Goal: Task Accomplishment & Management: Manage account settings

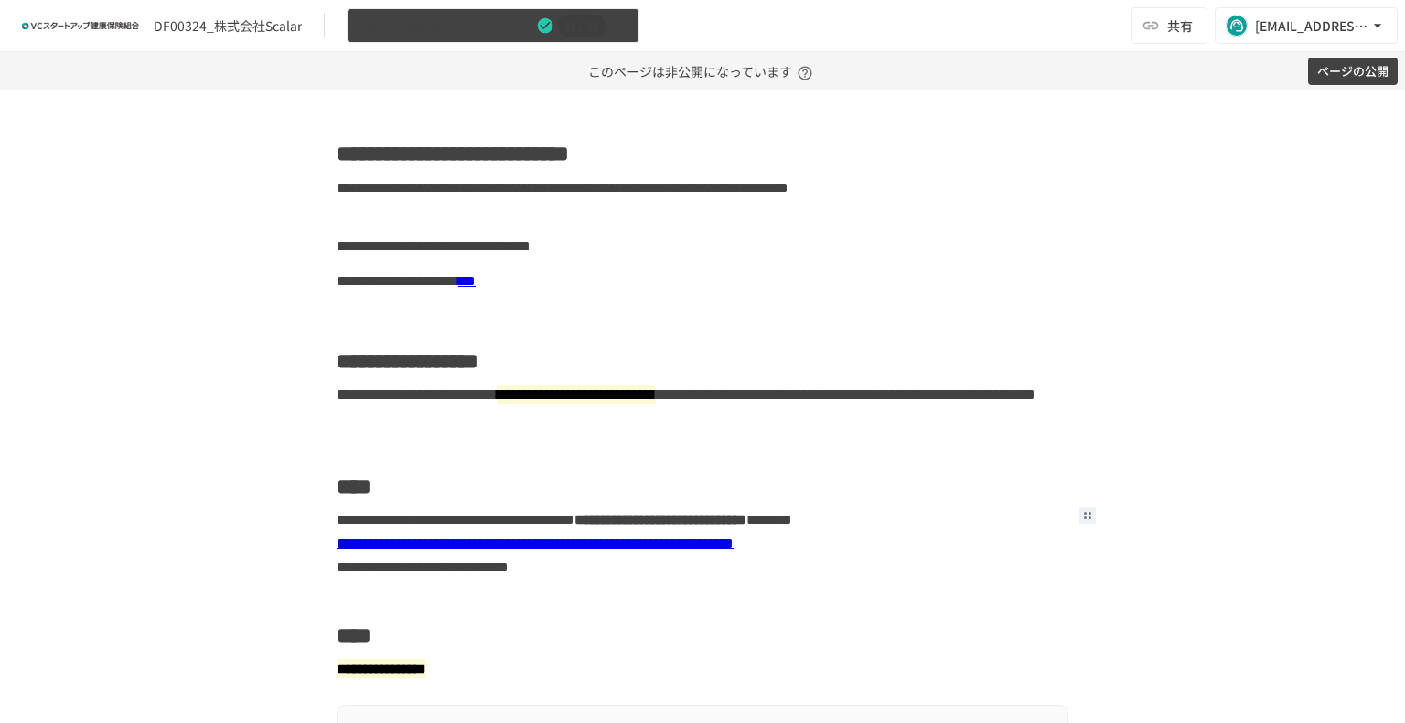
click at [615, 28] on icon "button" at bounding box center [618, 25] width 18 height 18
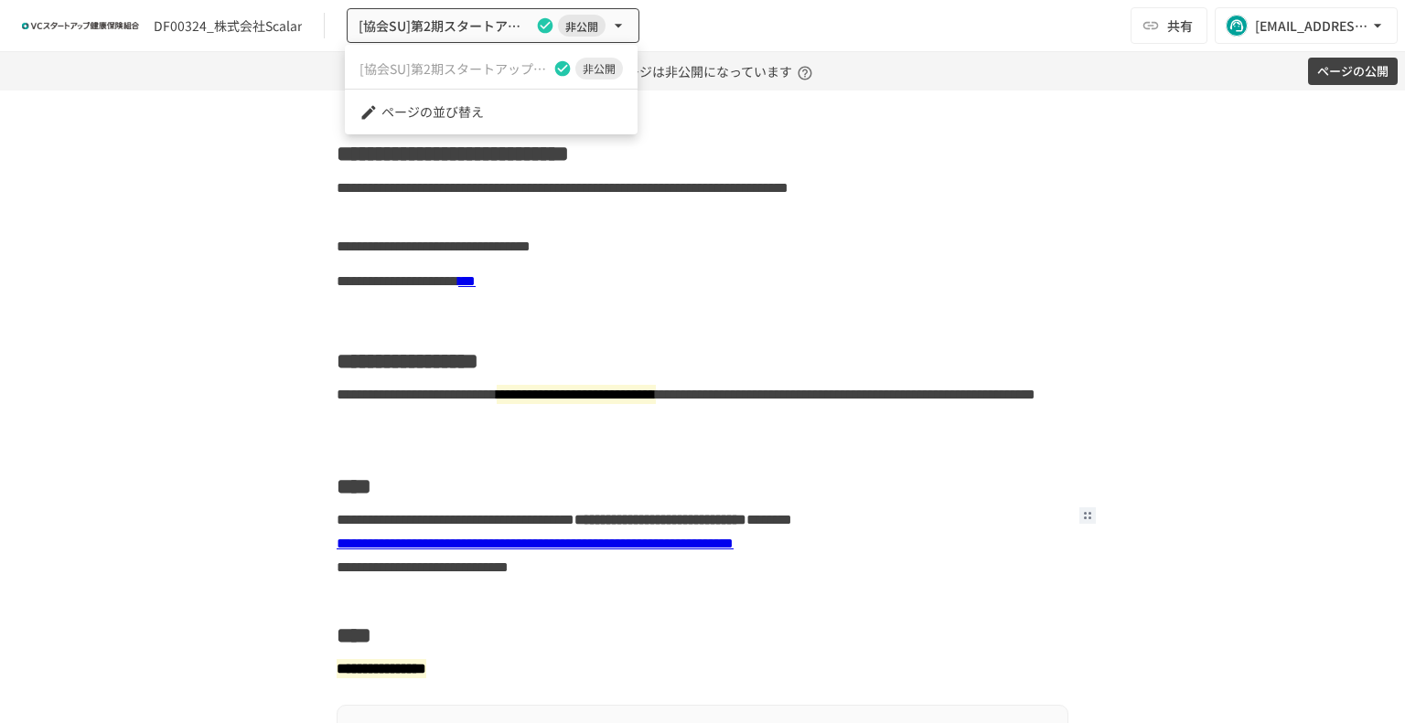
click at [203, 13] on div at bounding box center [702, 361] width 1405 height 723
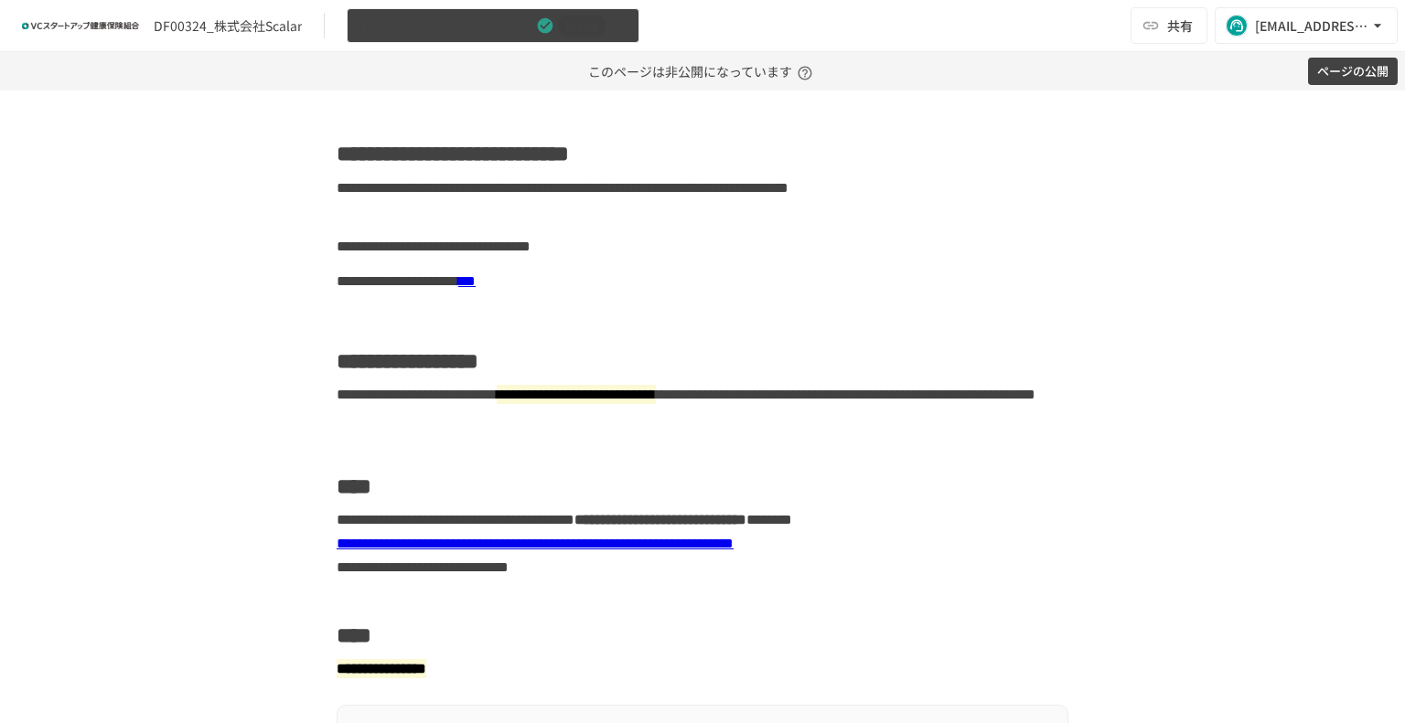
click at [617, 24] on icon "button" at bounding box center [618, 25] width 18 height 18
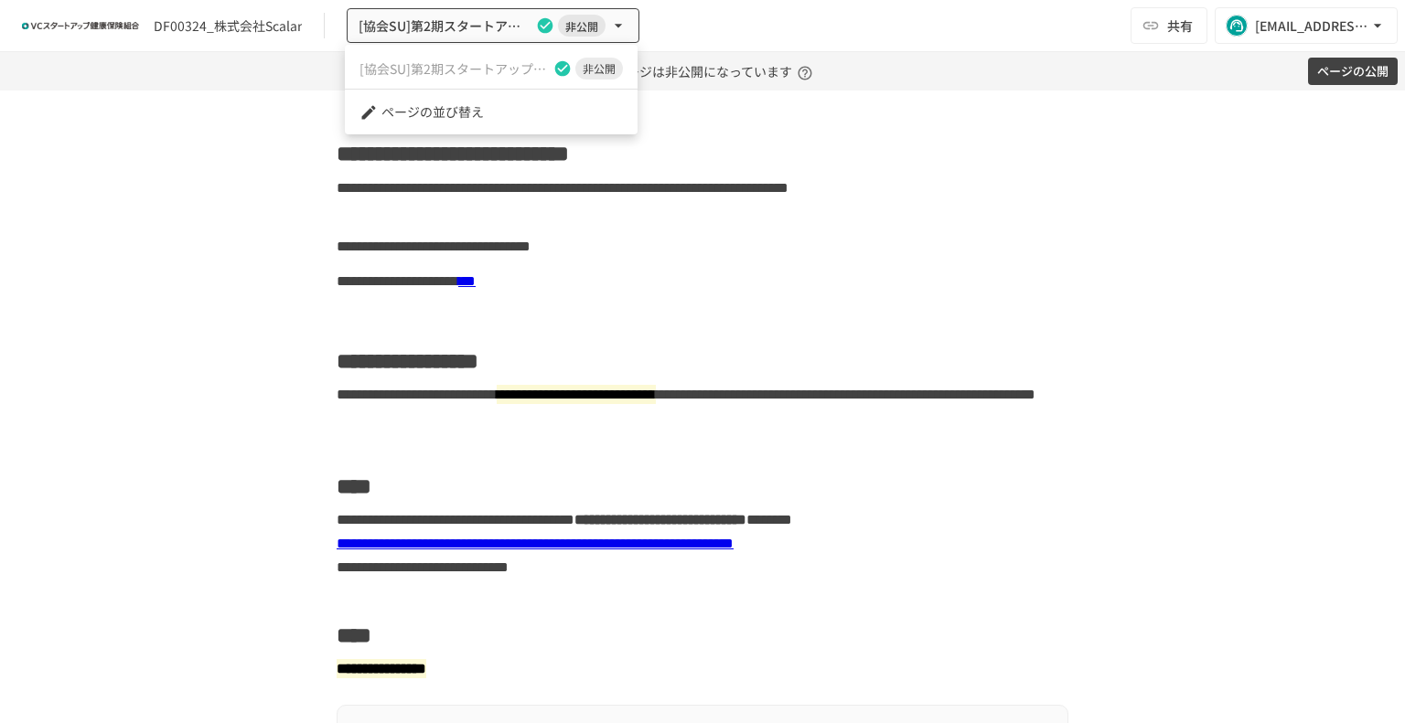
click at [595, 64] on span "非公開" at bounding box center [599, 68] width 48 height 16
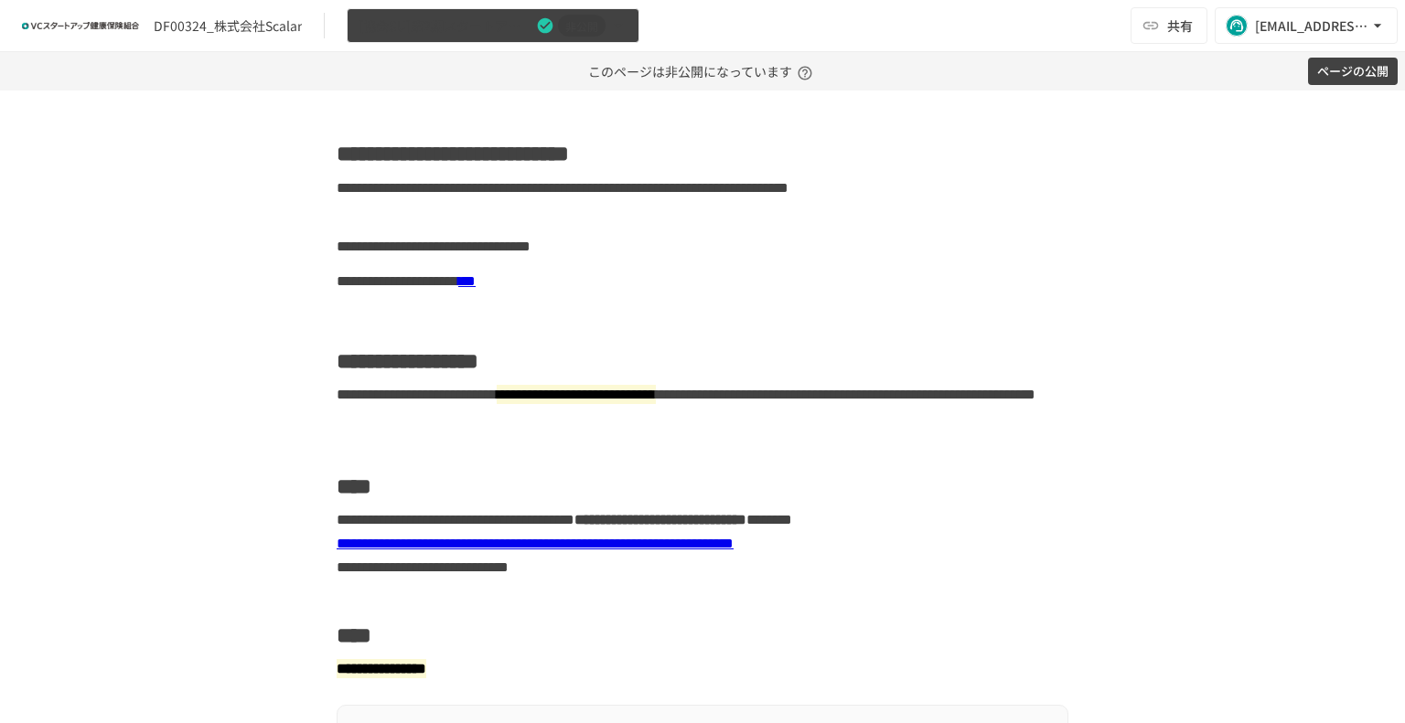
click at [614, 18] on icon "button" at bounding box center [618, 25] width 18 height 18
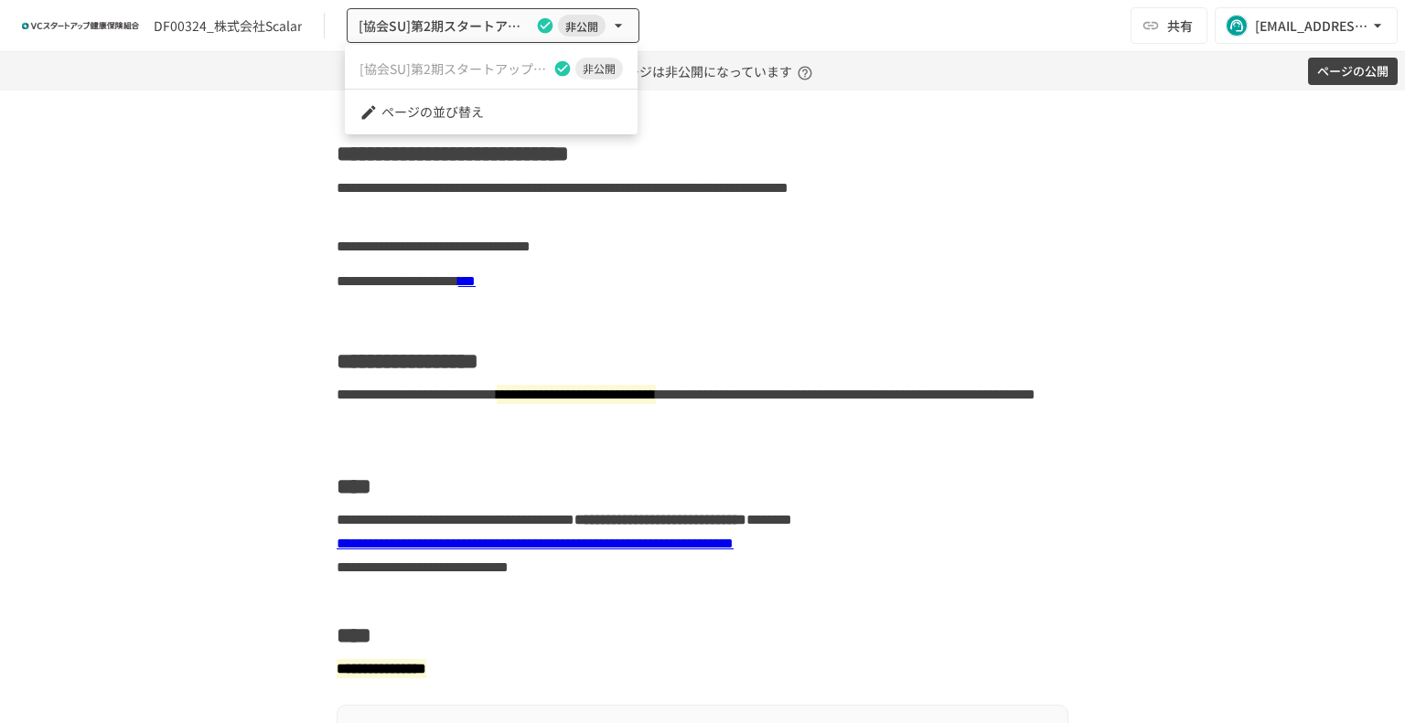
click at [1200, 109] on div at bounding box center [702, 361] width 1405 height 723
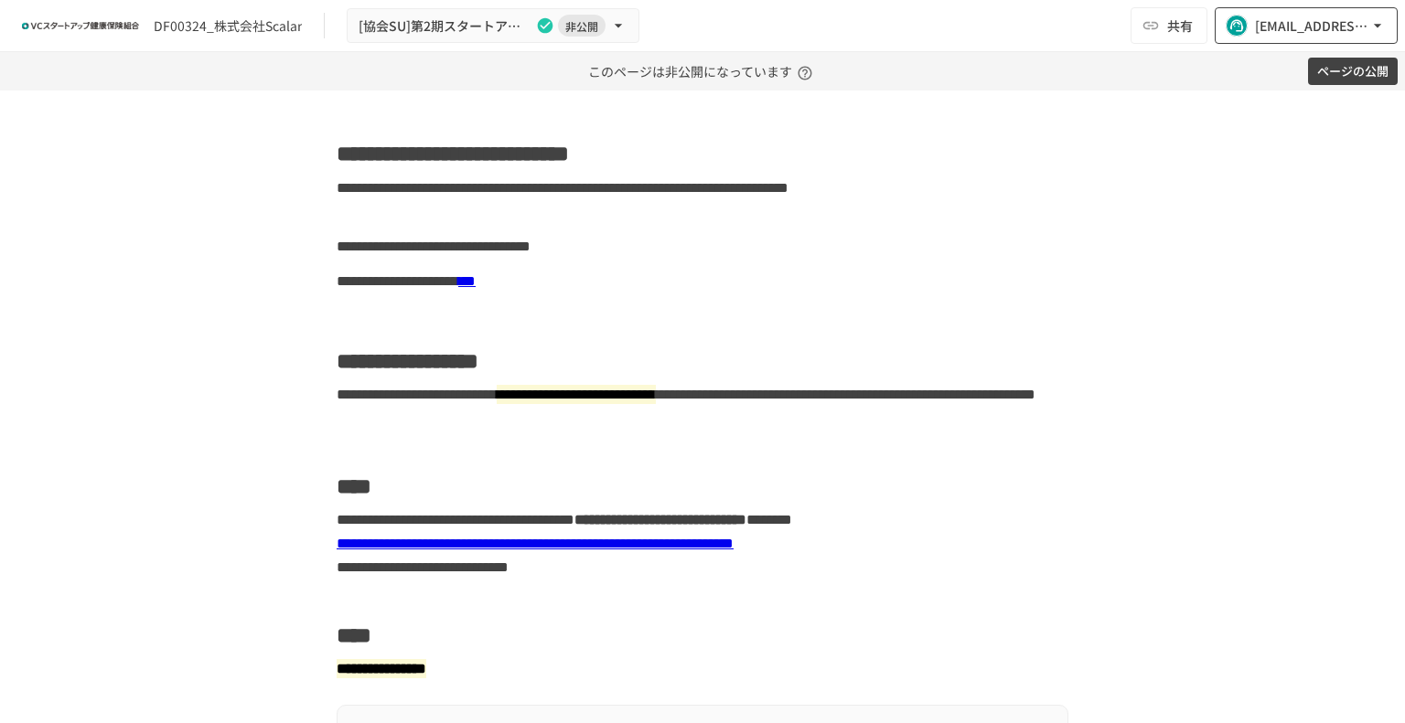
click at [1349, 30] on div "[EMAIL_ADDRESS][DOMAIN_NAME]" at bounding box center [1311, 26] width 113 height 23
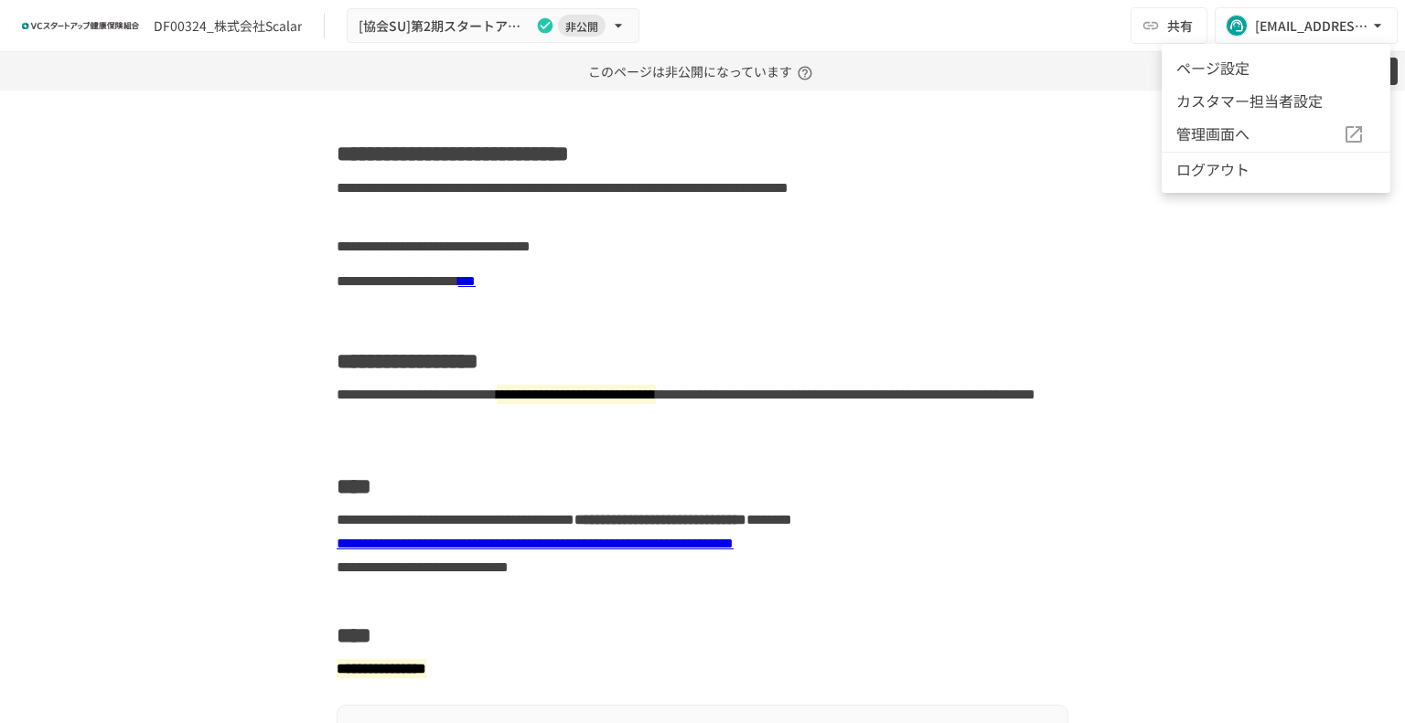
click at [1276, 61] on li "ページ設定" at bounding box center [1275, 67] width 229 height 33
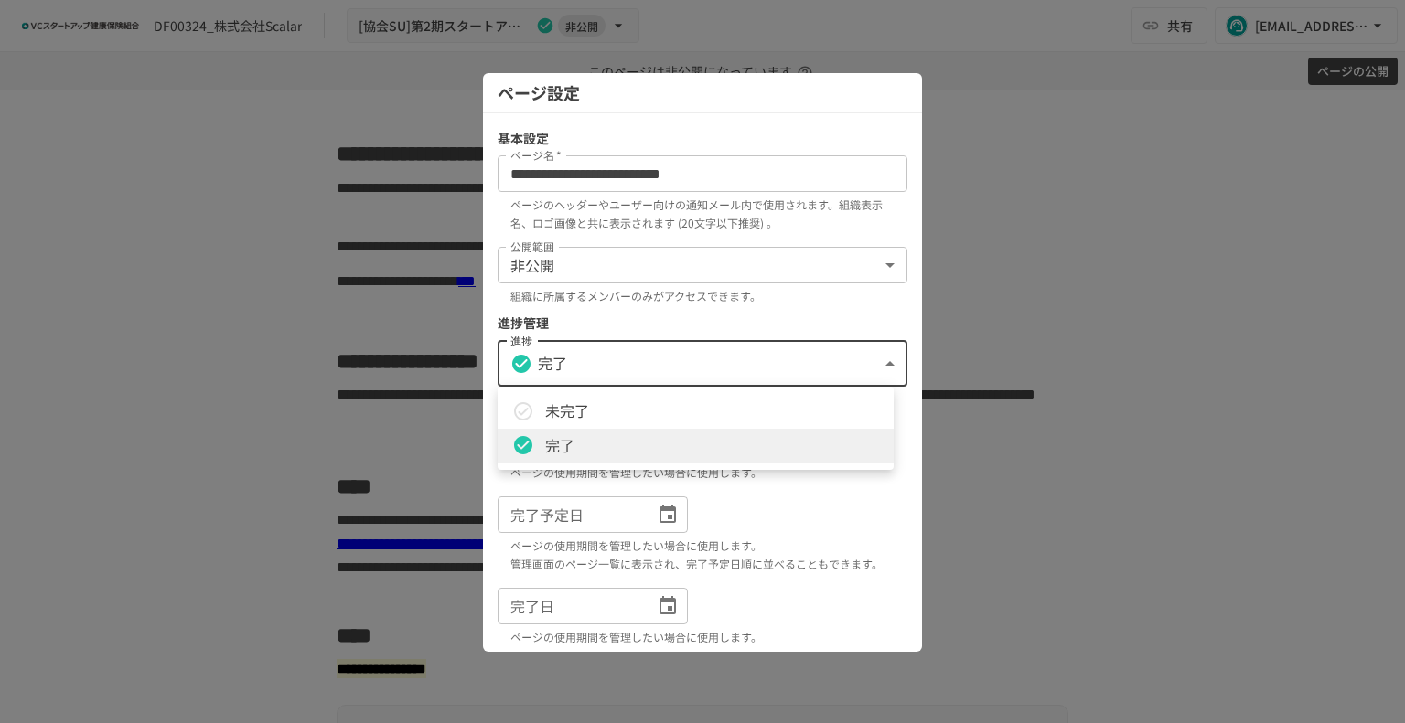
click at [748, 354] on body "**********" at bounding box center [702, 361] width 1405 height 723
click at [750, 265] on div at bounding box center [702, 361] width 1405 height 723
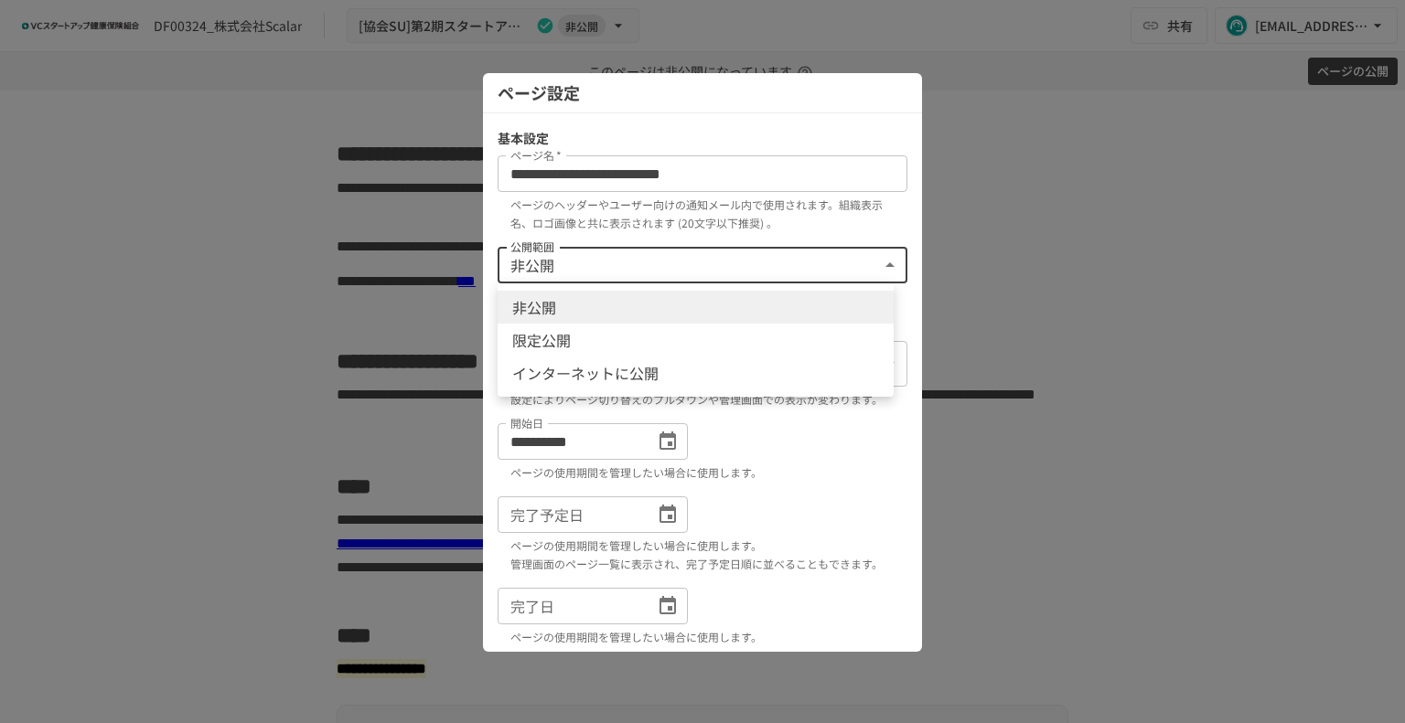
click at [808, 260] on body "**********" at bounding box center [702, 361] width 1405 height 723
click at [808, 260] on div at bounding box center [702, 361] width 1405 height 723
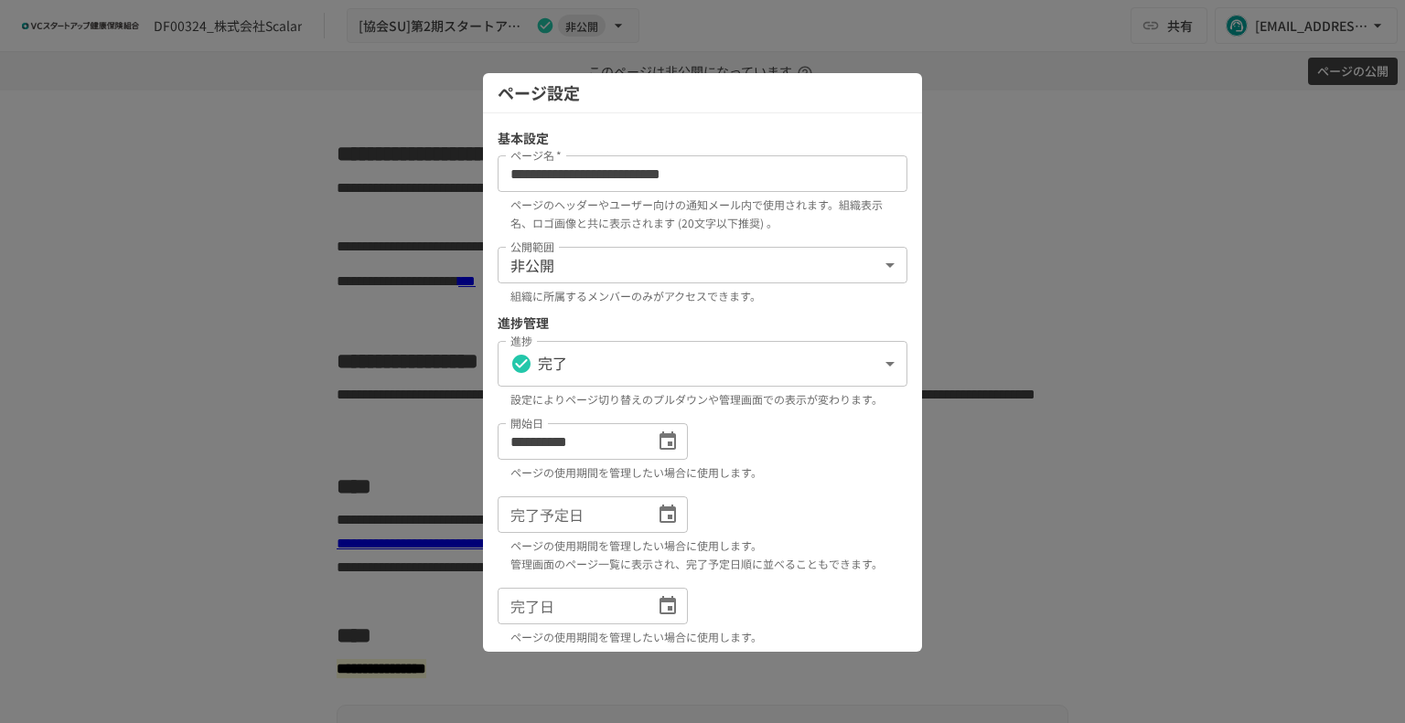
click at [826, 471] on div "**********" at bounding box center [703, 452] width 410 height 59
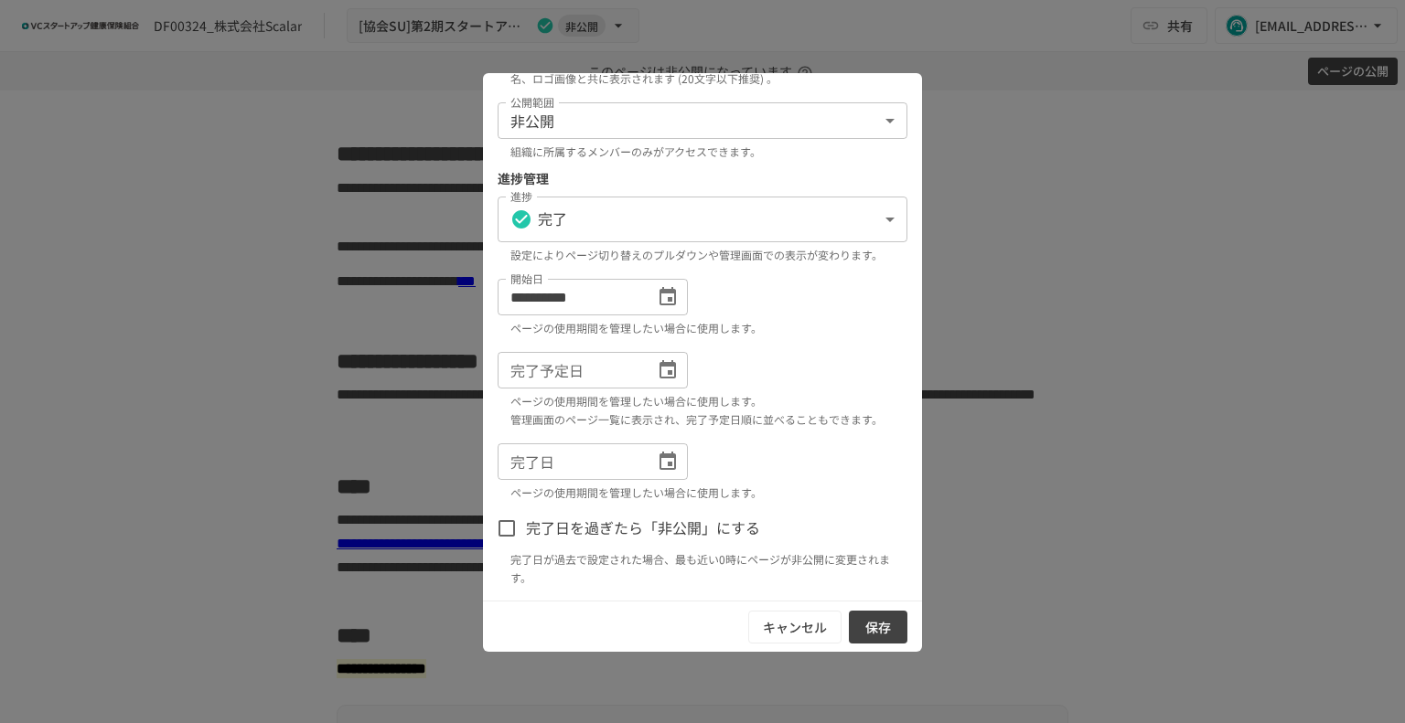
scroll to position [181, 0]
click at [794, 628] on button "キャンセル" at bounding box center [794, 628] width 93 height 34
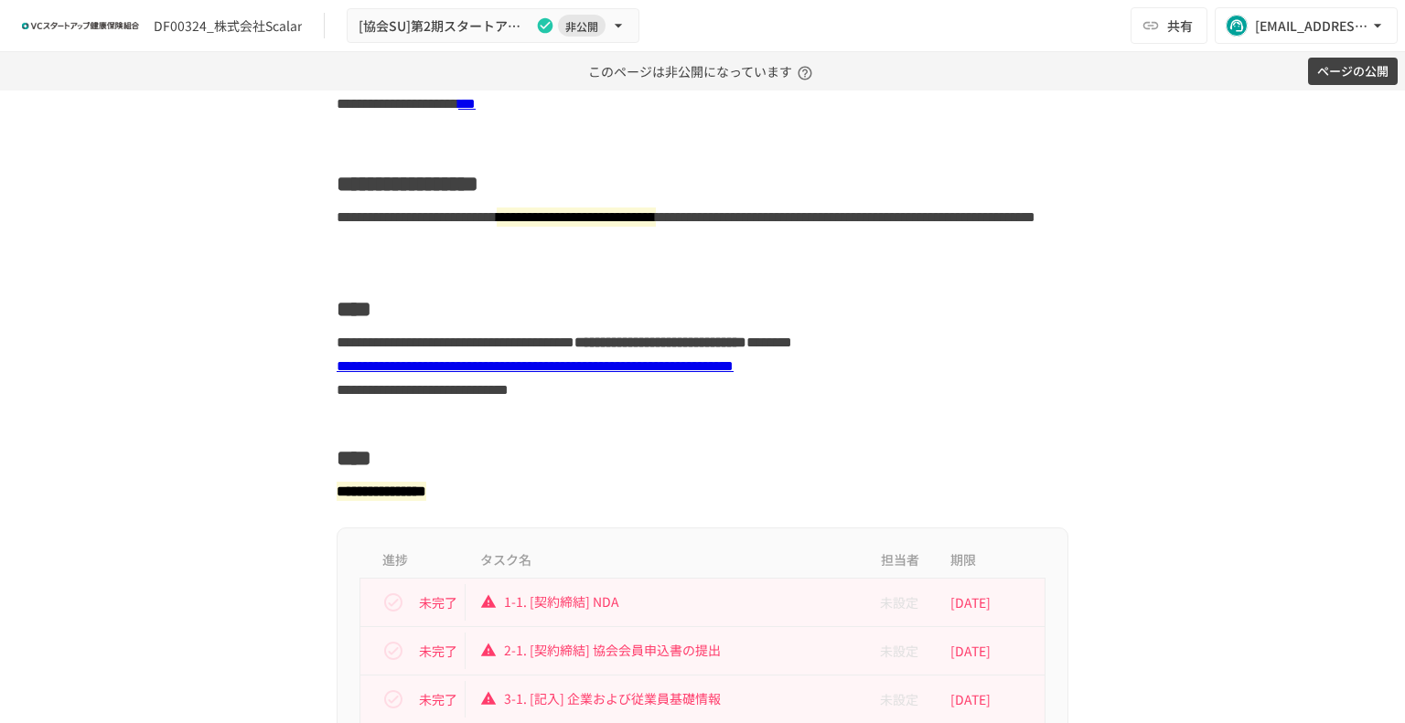
scroll to position [0, 0]
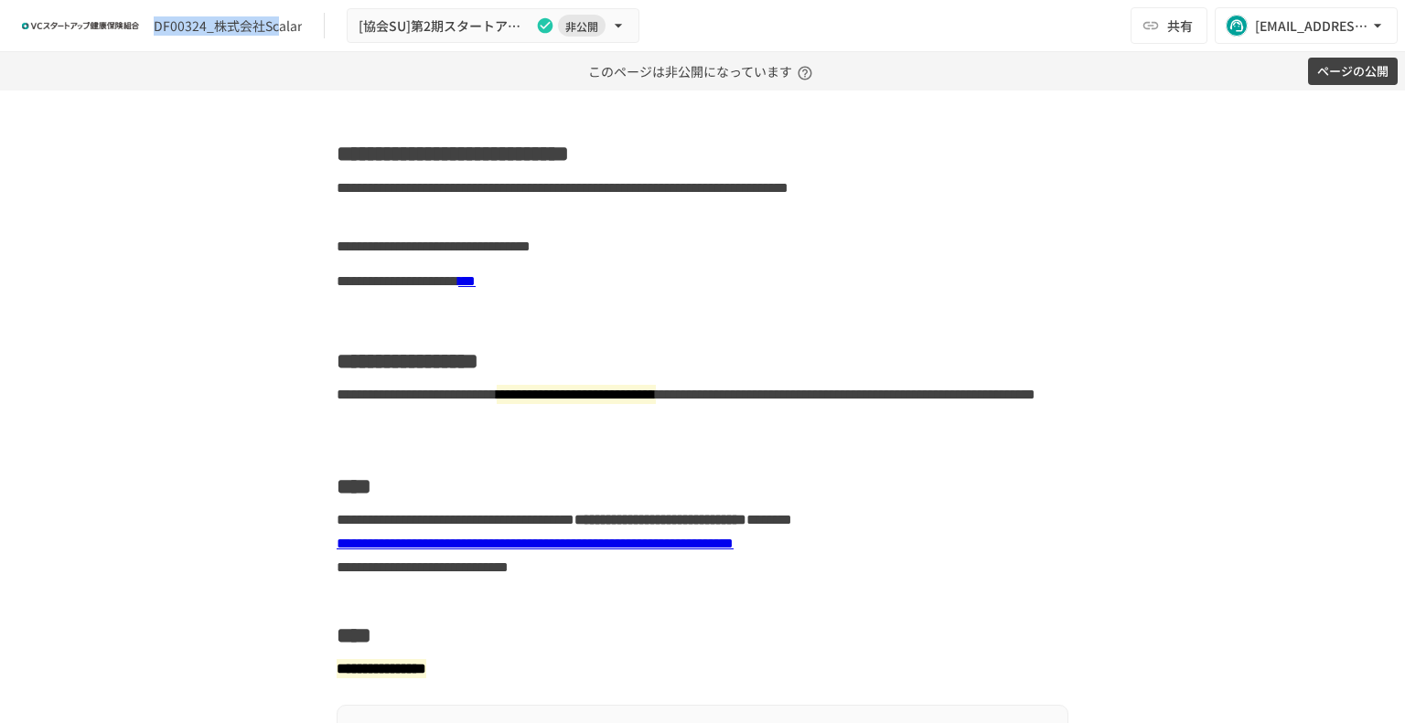
drag, startPoint x: 155, startPoint y: 25, endPoint x: 274, endPoint y: 25, distance: 119.8
click at [274, 25] on div "DF00324_株式会社Scalar" at bounding box center [228, 25] width 148 height 19
click at [260, 28] on div "DF00324_株式会社Scalar" at bounding box center [228, 25] width 148 height 19
drag, startPoint x: 224, startPoint y: 21, endPoint x: 305, endPoint y: 21, distance: 81.4
click at [305, 21] on div "DF00324_株式会社Scalar [協会SU]第2期スタートアップ健保への加入申請手続き 非公開" at bounding box center [330, 26] width 617 height 36
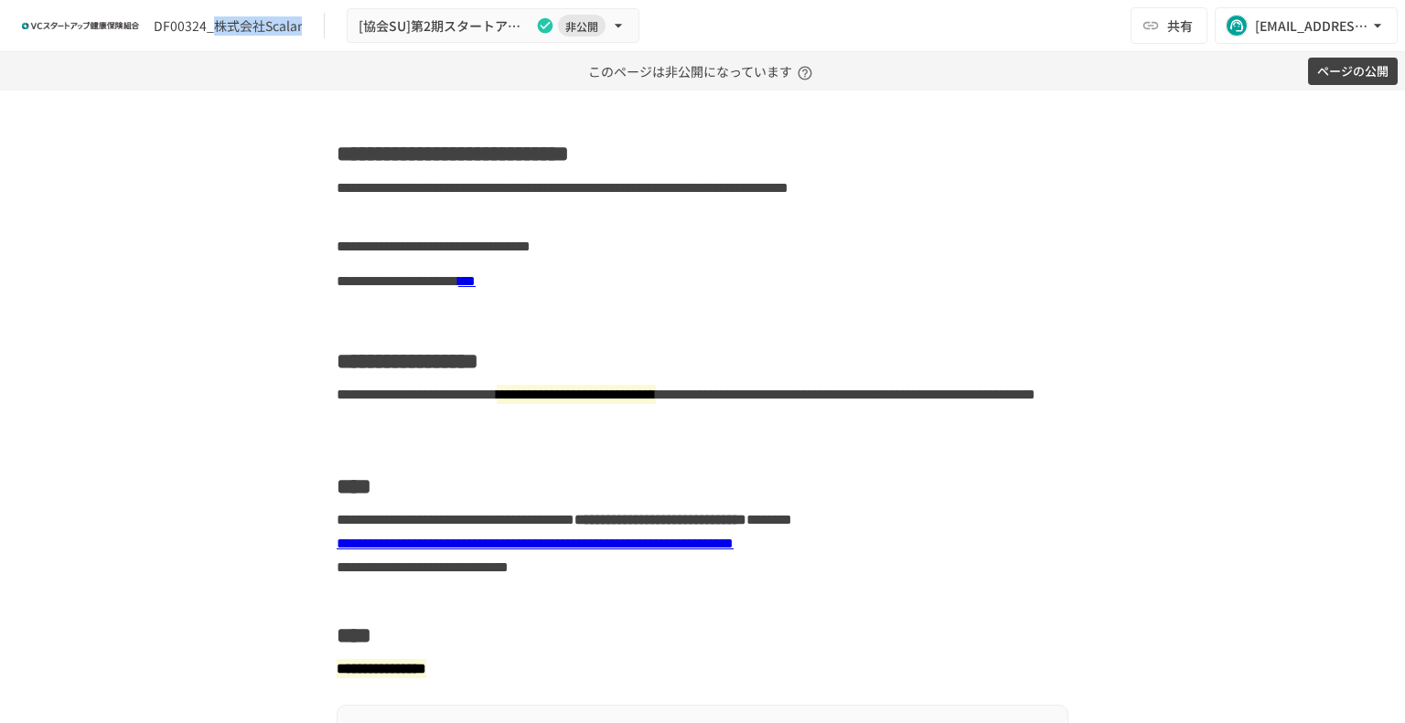
copy div "株式会社Scalar"
click at [1383, 23] on icon "button" at bounding box center [1377, 25] width 18 height 18
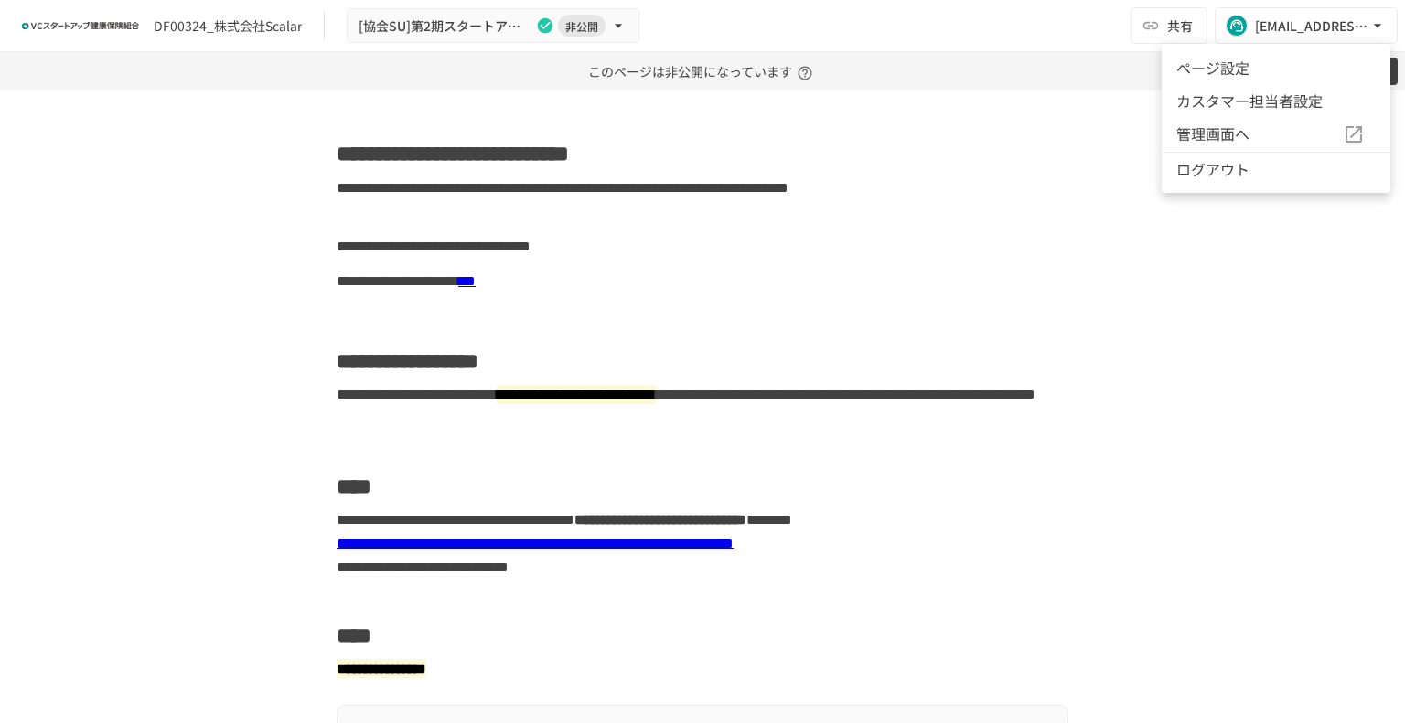
click at [1222, 75] on li "ページ設定" at bounding box center [1275, 67] width 229 height 33
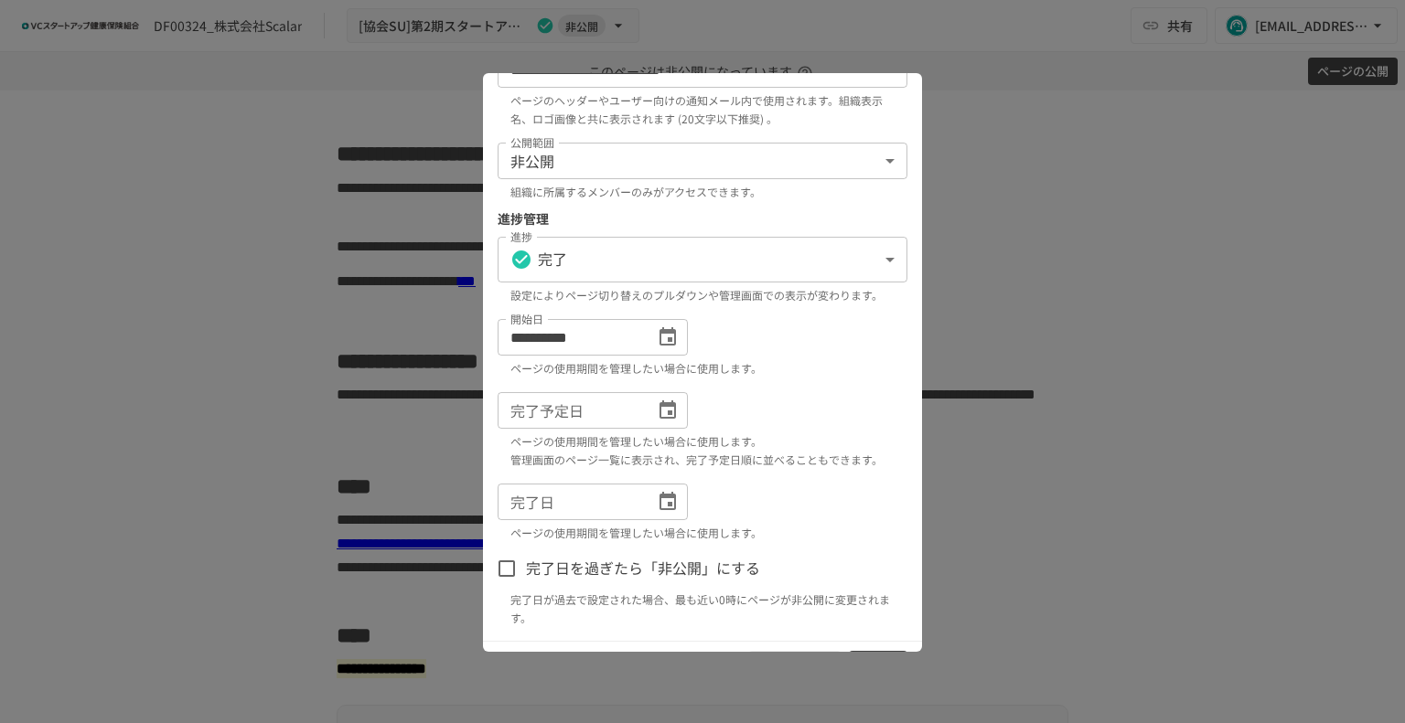
scroll to position [181, 0]
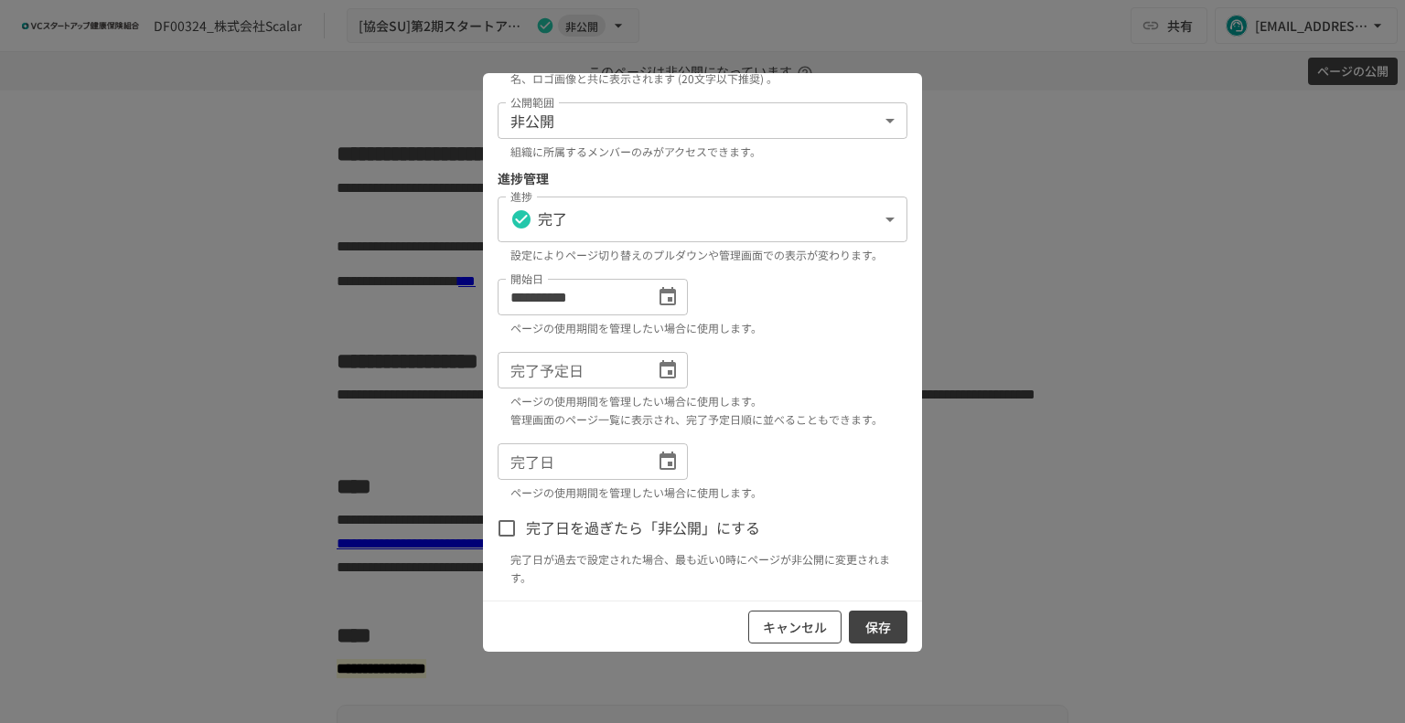
click at [761, 633] on button "キャンセル" at bounding box center [794, 628] width 93 height 34
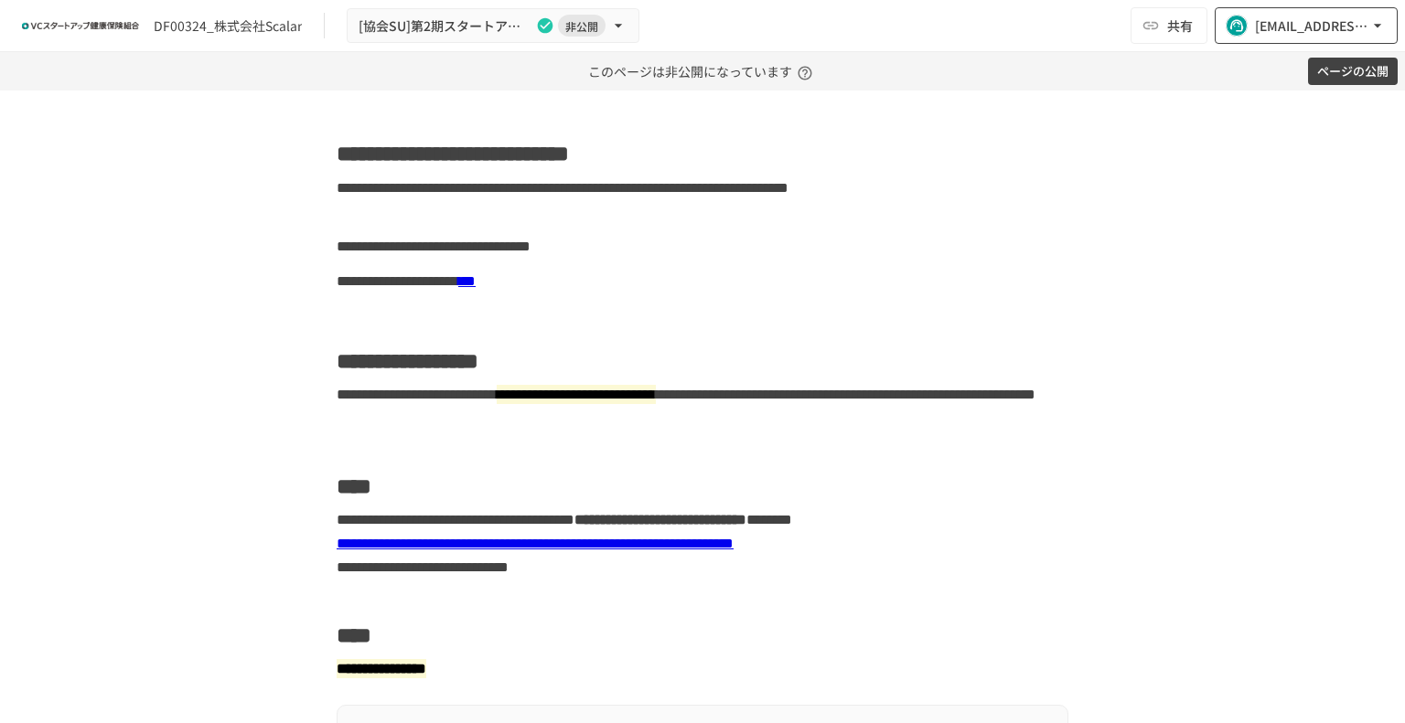
click at [1380, 25] on icon "button" at bounding box center [1377, 25] width 18 height 18
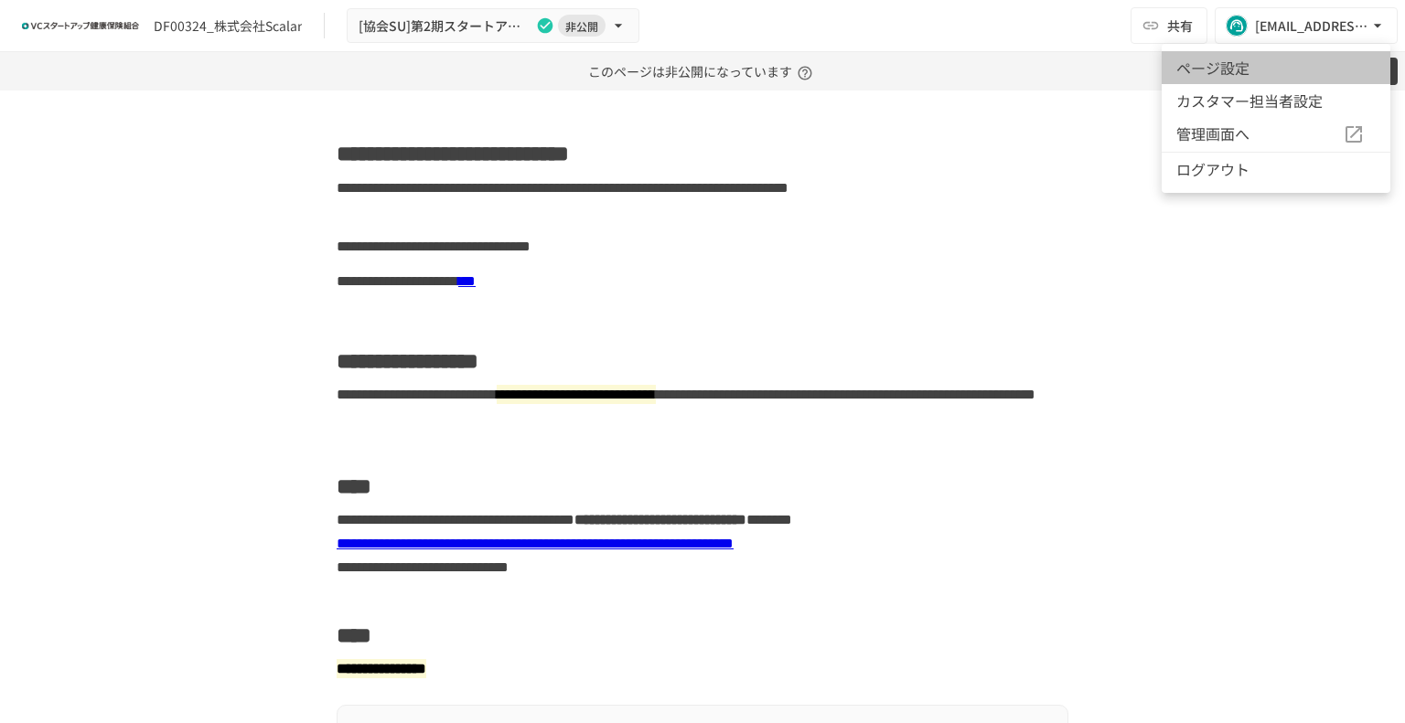
click at [1203, 79] on li "ページ設定" at bounding box center [1275, 67] width 229 height 33
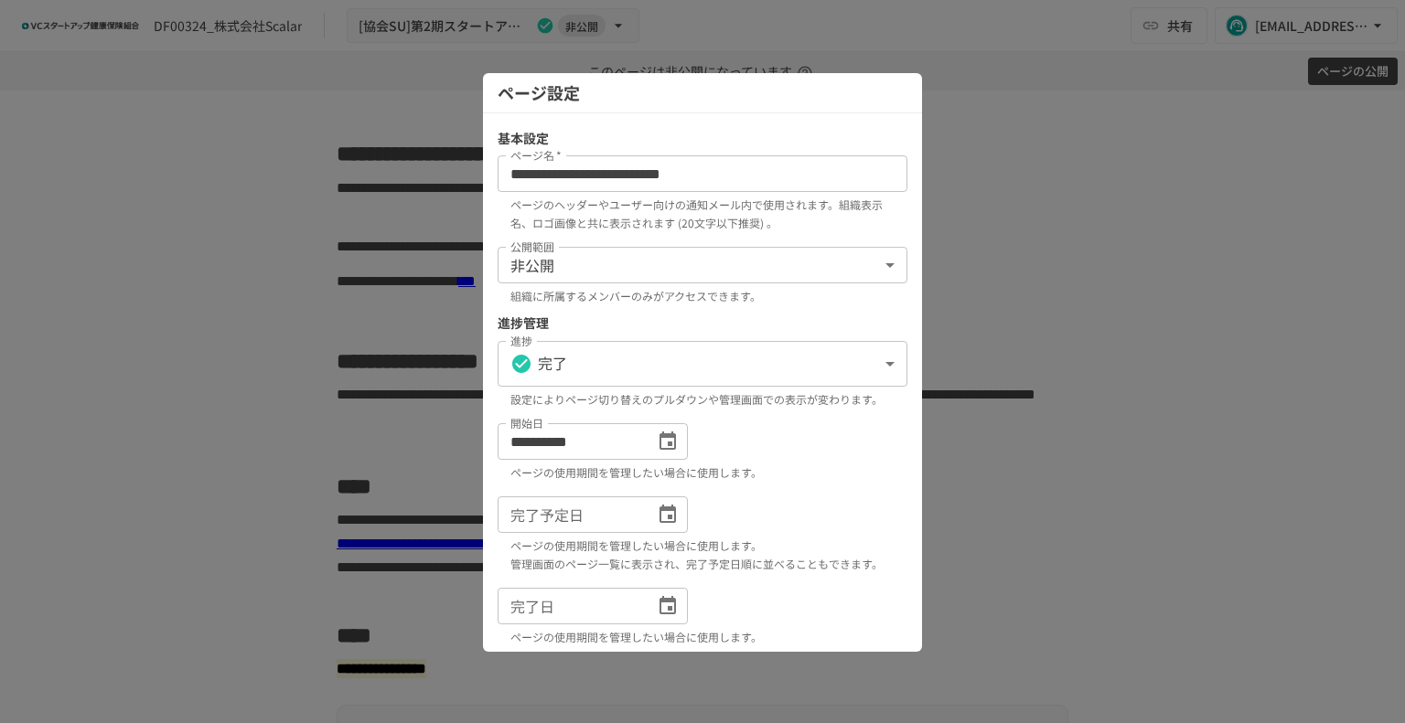
scroll to position [181, 0]
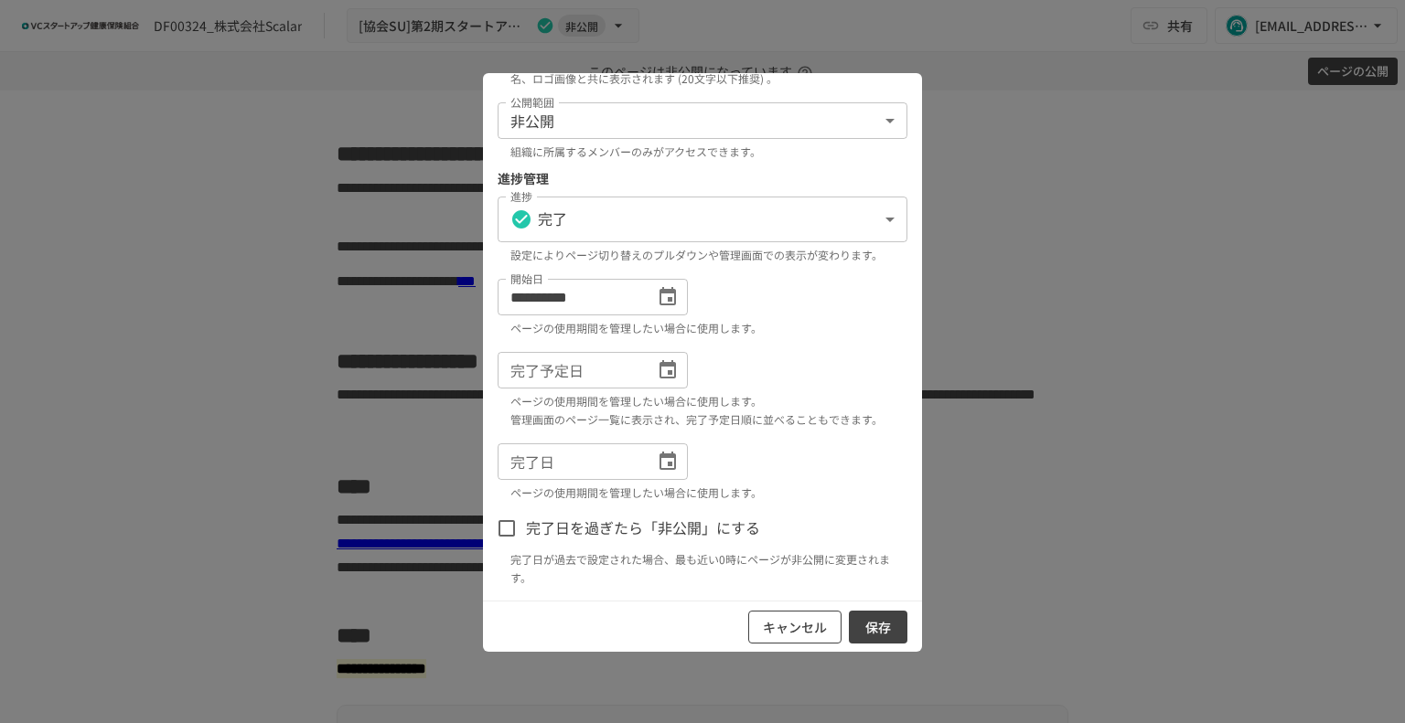
click at [769, 611] on button "キャンセル" at bounding box center [794, 628] width 93 height 34
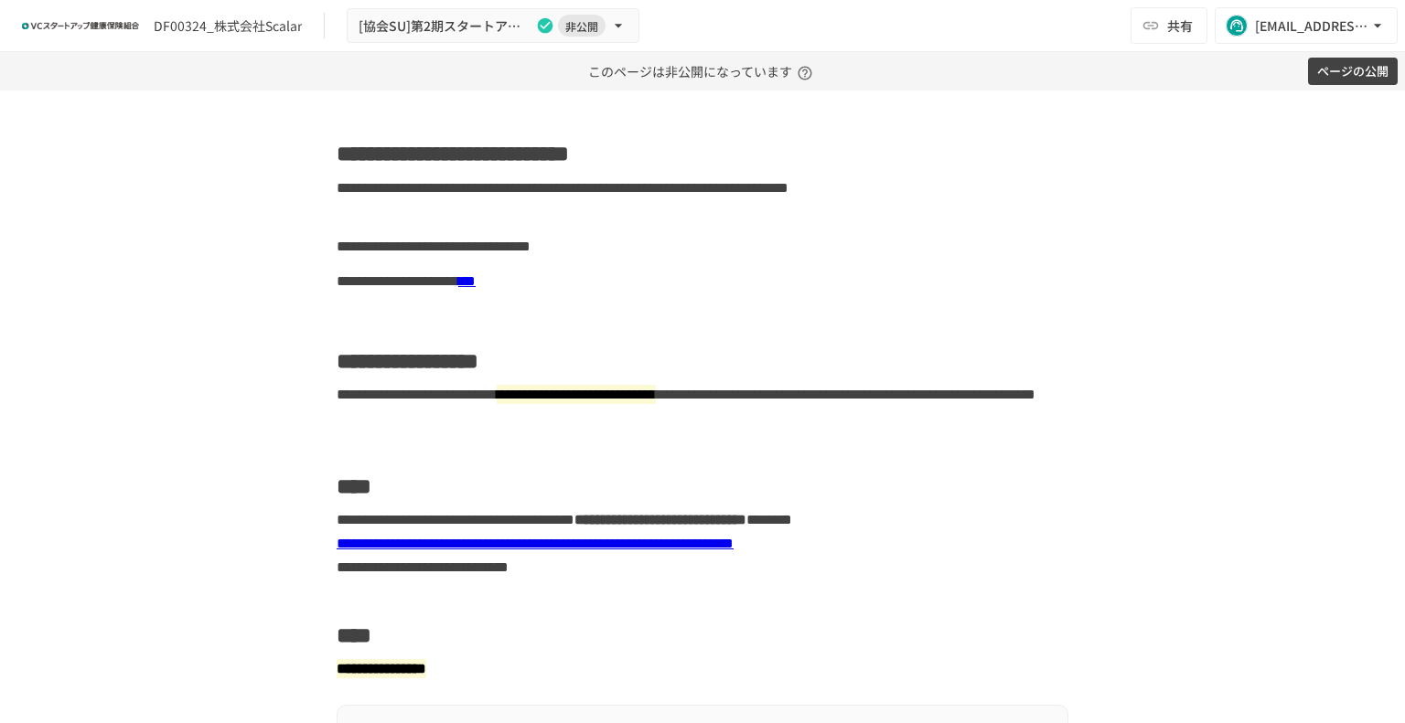
click at [552, 370] on h2 "**********" at bounding box center [703, 356] width 732 height 43
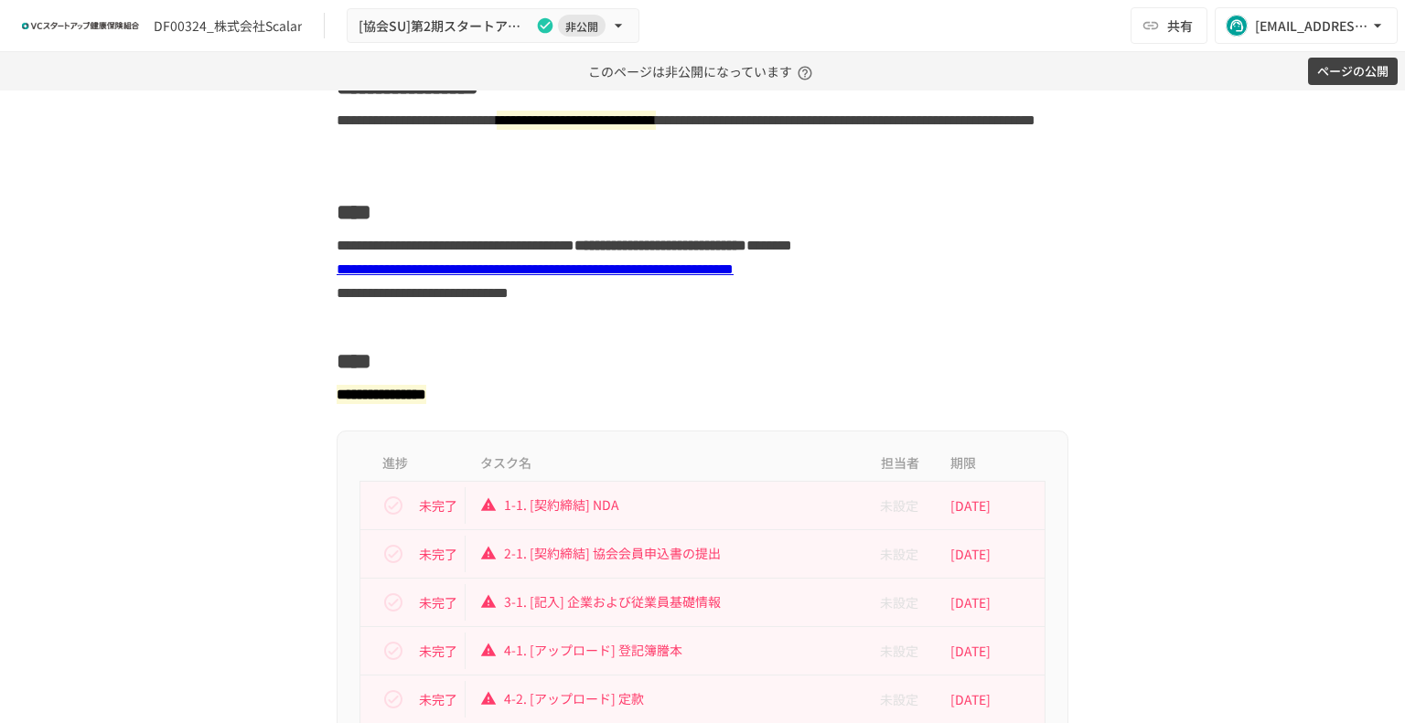
scroll to position [640, 0]
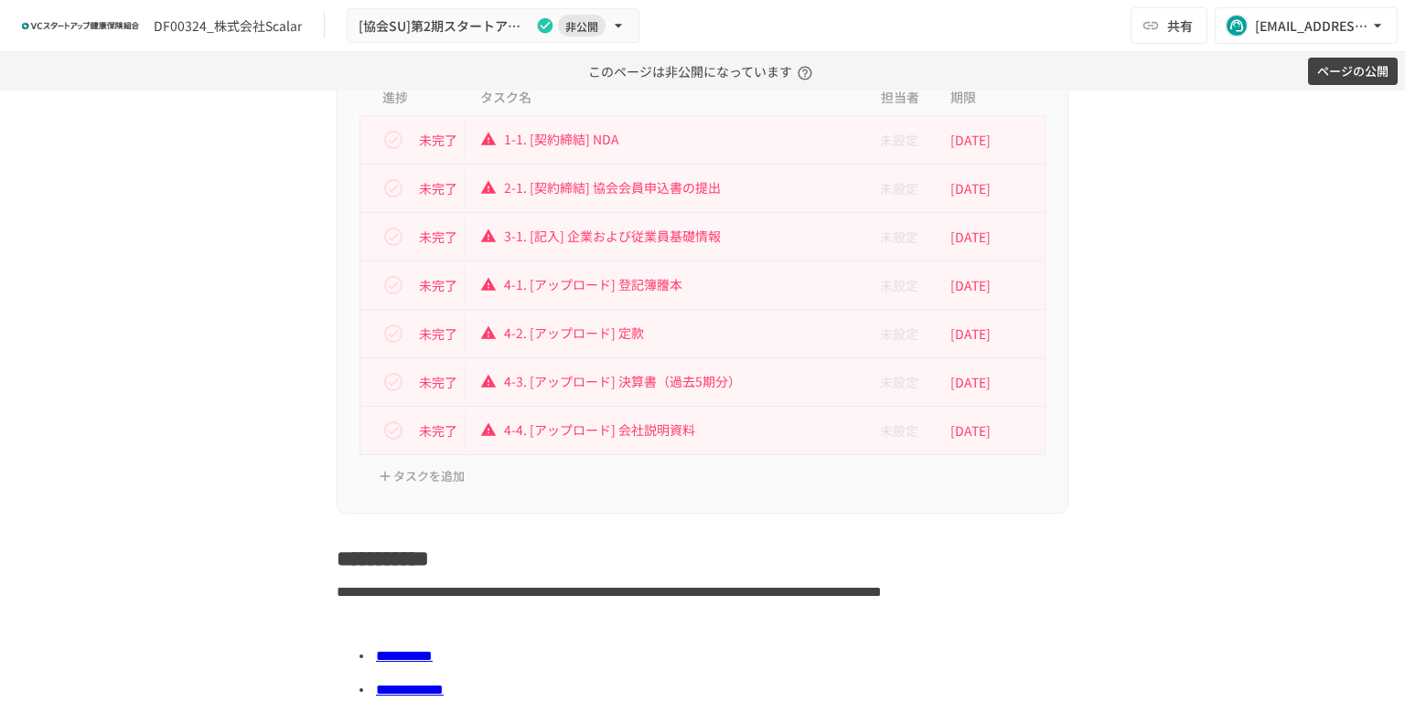
click at [1260, 545] on div "**********" at bounding box center [702, 407] width 1405 height 633
click at [1106, 498] on div "進捗 タスク名 担当者 期限 未完了 1-1. [契約締結] NDA 未設定 [DATE] 未完了 2-1. [契約締結] 協会会員申込書の提出 未設定 [D…" at bounding box center [702, 289] width 1116 height 449
click at [1010, 490] on div "進捗 タスク名 担当者 期限 未完了 1-1. [契約締結] NDA 未設定 [DATE] 未完了 2-1. [契約締結] 協会会員申込書の提出 未設定 [D…" at bounding box center [703, 289] width 732 height 449
click at [662, 498] on div "進捗 タスク名 担当者 期限 未完了 1-1. [契約締結] NDA 未設定 [DATE] 未完了 2-1. [契約締結] 協会会員申込書の提出 未設定 [D…" at bounding box center [703, 289] width 732 height 449
click at [572, 532] on h2 "**********" at bounding box center [703, 553] width 732 height 43
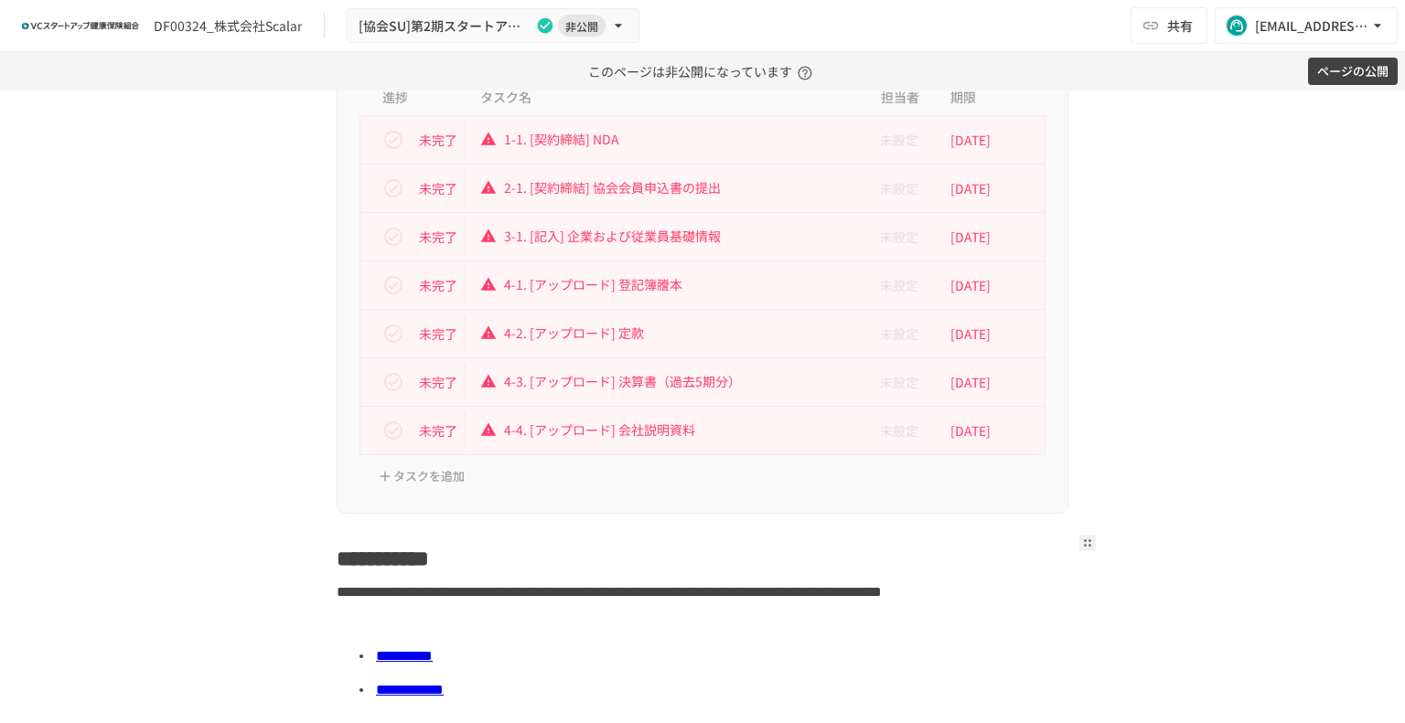
click at [595, 468] on div "進捗 タスク名 担当者 期限 未完了 1-1. [契約締結] NDA 未設定 [DATE] 未完了 2-1. [契約締結] 協会会員申込書の提出 未設定 [D…" at bounding box center [703, 289] width 732 height 449
click at [624, 485] on div "進捗 タスク名 担当者 期限 未完了 1-1. [契約締結] NDA 未設定 [DATE] 未完了 2-1. [契約締結] 協会会員申込書の提出 未設定 [D…" at bounding box center [703, 289] width 732 height 449
click at [695, 504] on div "進捗 タスク名 担当者 期限 未完了 1-1. [契約締結] NDA 未設定 [DATE] 未完了 2-1. [契約締結] 協会会員申込書の提出 未設定 [D…" at bounding box center [703, 289] width 732 height 449
click at [697, 504] on div "進捗 タスク名 担当者 期限 未完了 1-1. [契約締結] NDA 未設定 [DATE] 未完了 2-1. [契約締結] 協会会員申込書の提出 未設定 [D…" at bounding box center [703, 289] width 732 height 449
click at [1090, 483] on div "進捗 タスク名 担当者 期限 未完了 1-1. [契約締結] NDA 未設定 [DATE] 未完了 2-1. [契約締結] 協会会員申込書の提出 未設定 [D…" at bounding box center [702, 289] width 1116 height 449
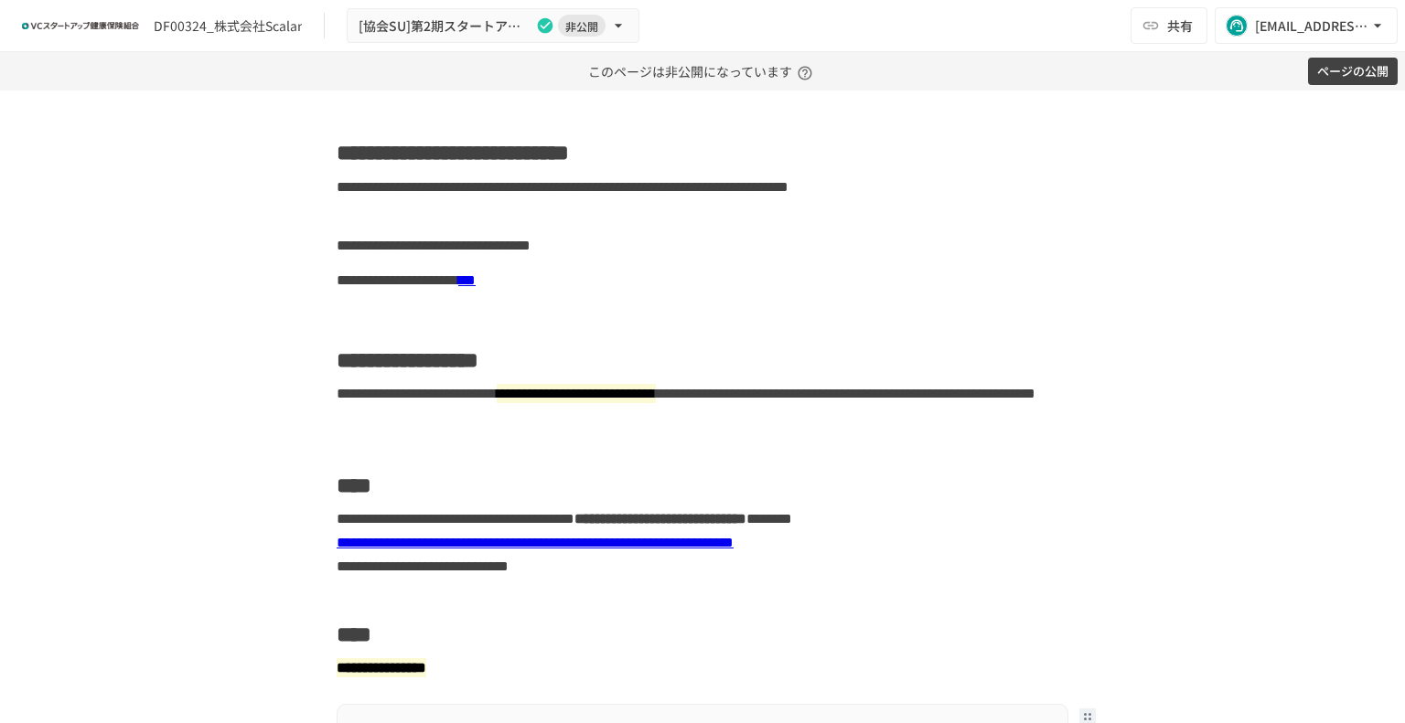
scroll to position [0, 0]
click at [508, 295] on div "**********" at bounding box center [703, 281] width 732 height 35
click at [365, 166] on h2 "**********" at bounding box center [703, 148] width 732 height 43
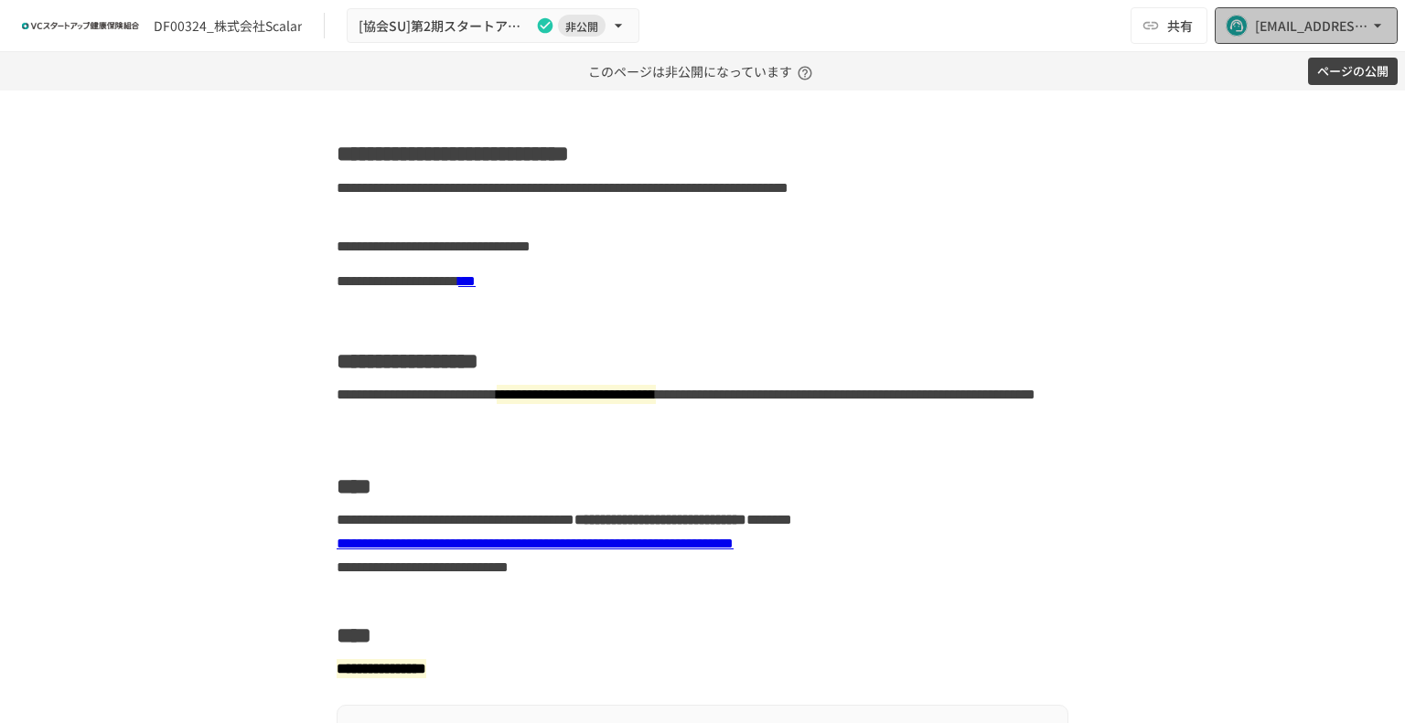
click at [1332, 36] on div "[EMAIL_ADDRESS][DOMAIN_NAME]" at bounding box center [1311, 26] width 113 height 23
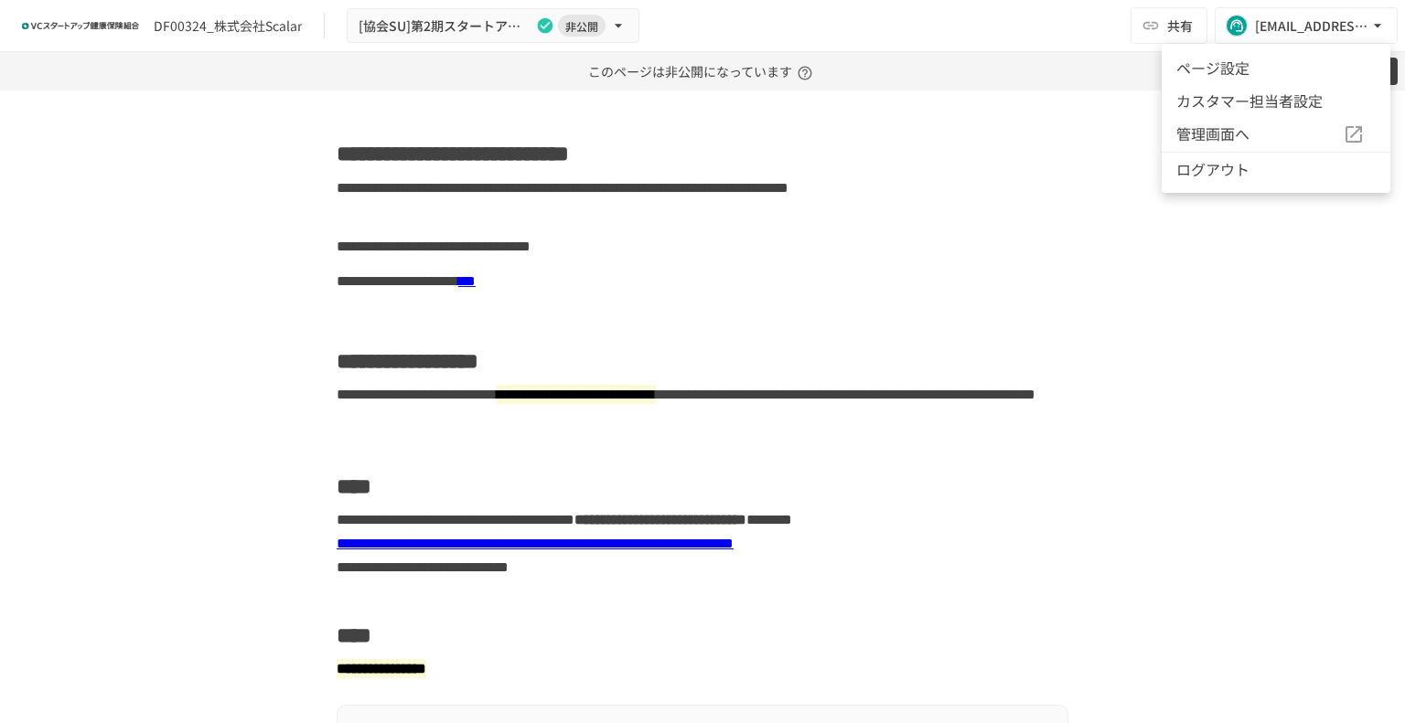
click at [1296, 70] on li "ページ設定" at bounding box center [1275, 67] width 229 height 33
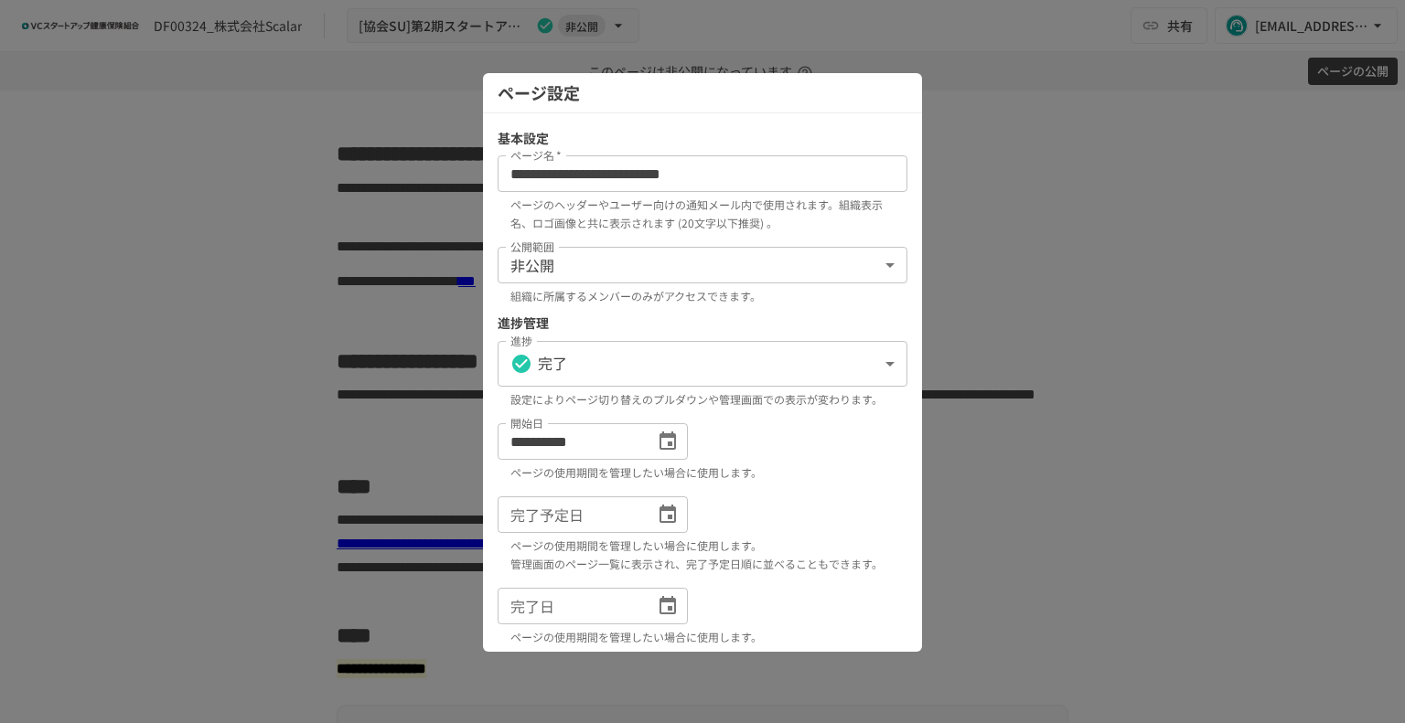
scroll to position [181, 0]
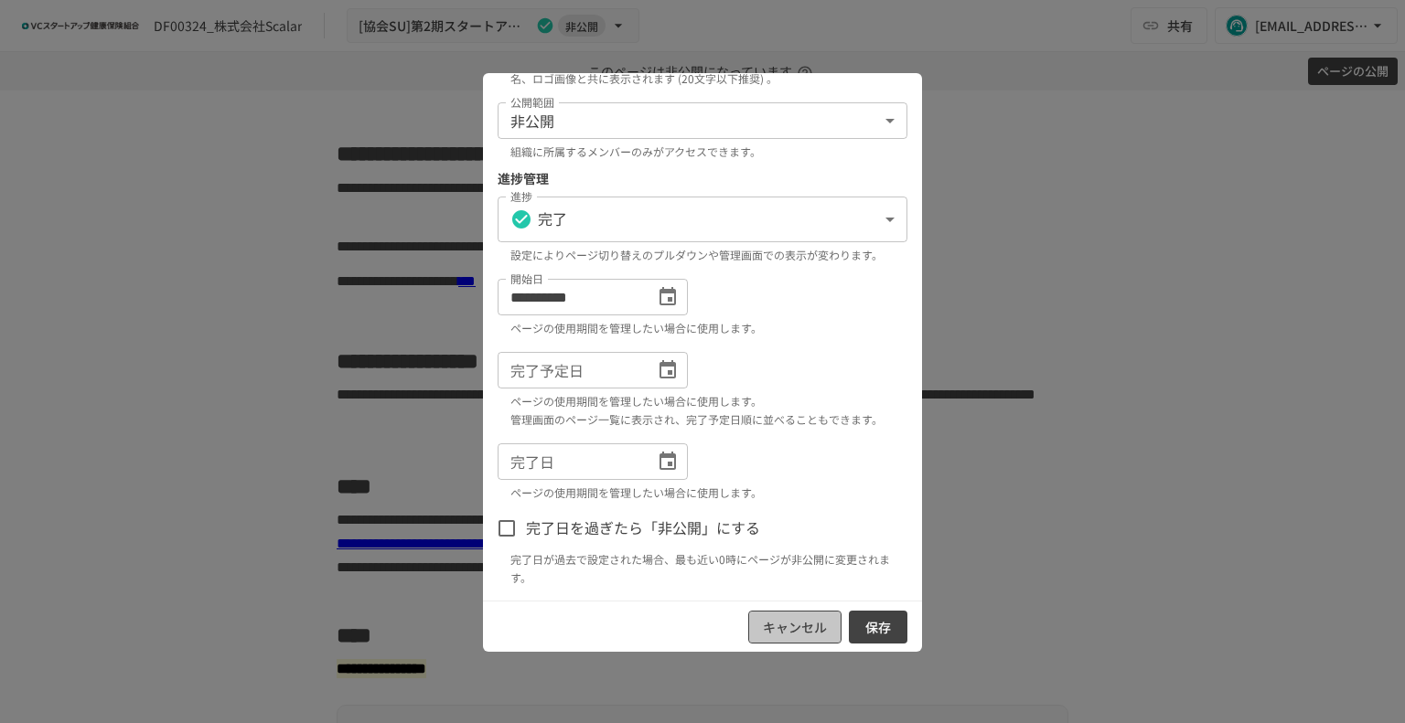
click at [796, 619] on button "キャンセル" at bounding box center [794, 628] width 93 height 34
